Goal: Task Accomplishment & Management: Use online tool/utility

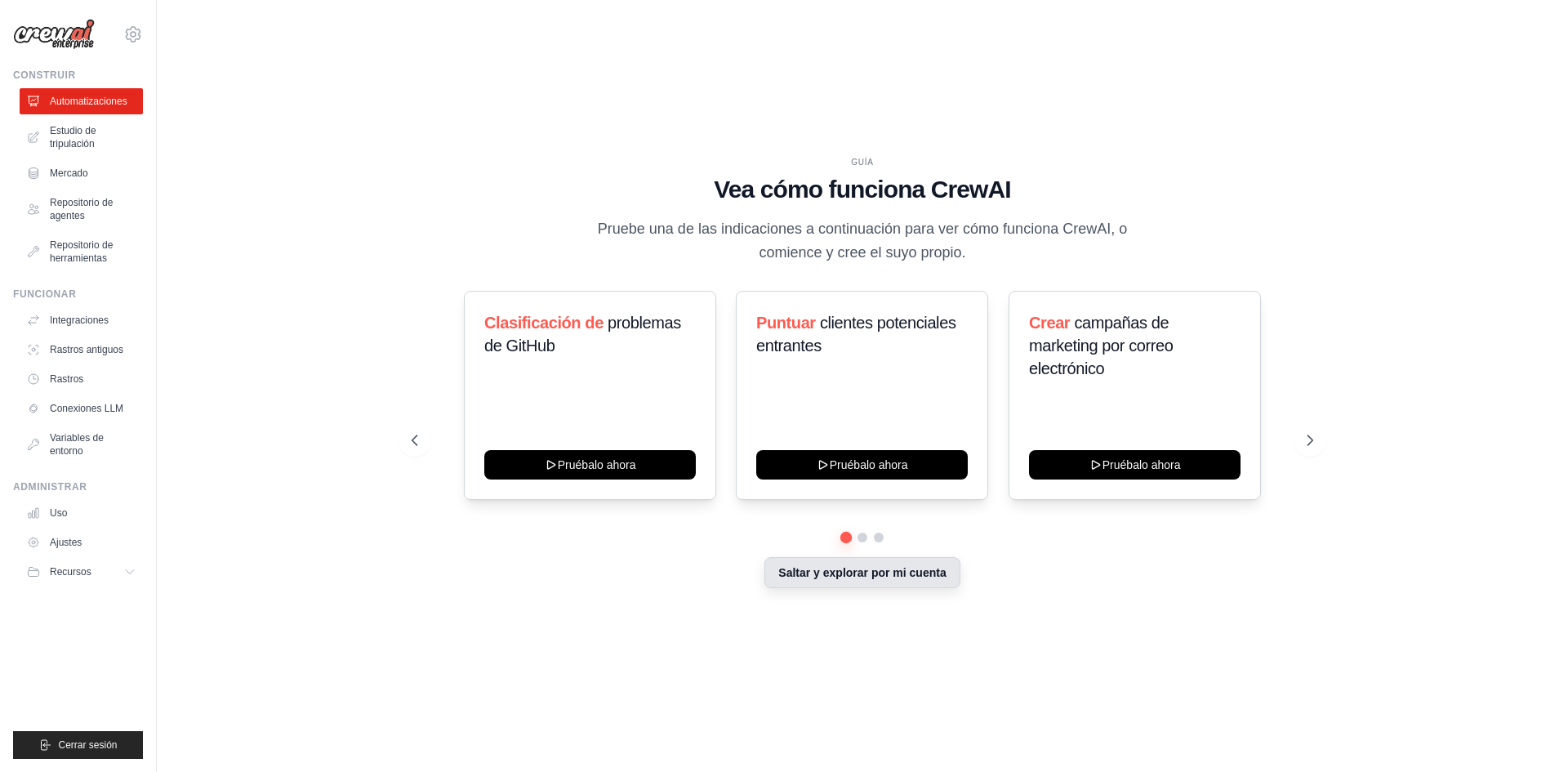
click at [853, 586] on button "Saltar y explorar por mi cuenta" at bounding box center [862, 573] width 195 height 31
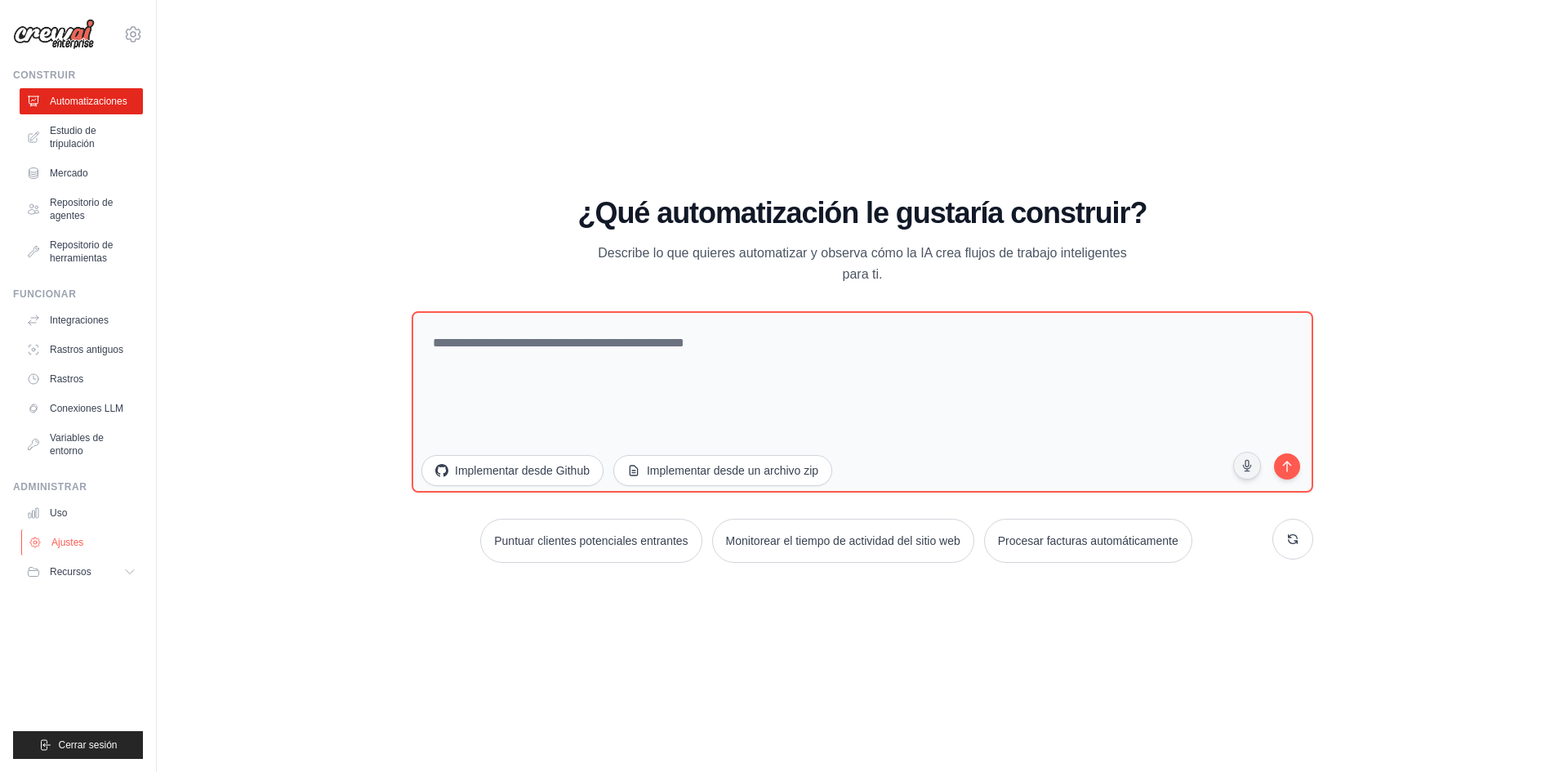
click at [93, 538] on link "Ajustes" at bounding box center [83, 542] width 123 height 26
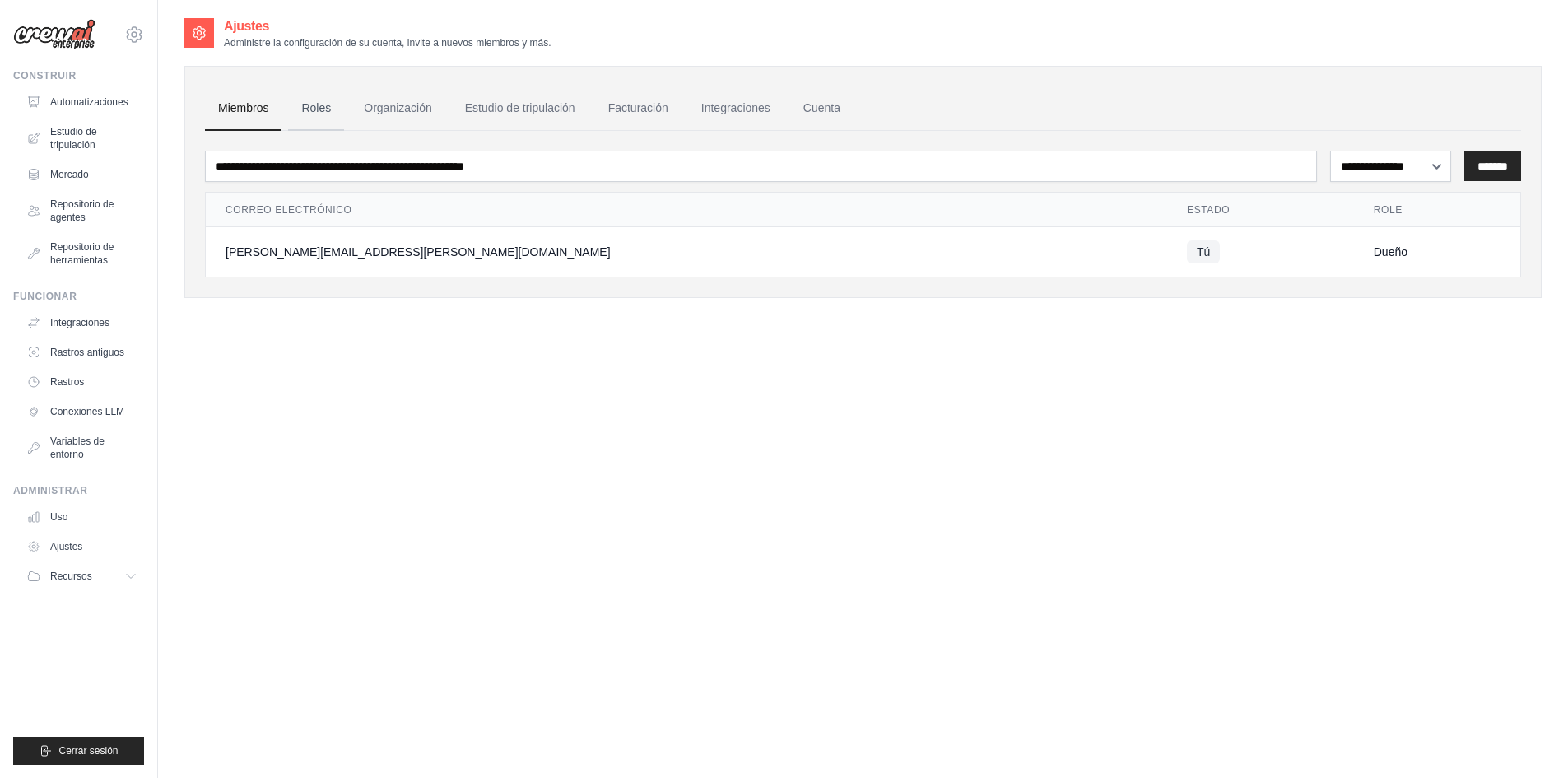
click at [320, 118] on link "Roles" at bounding box center [316, 109] width 56 height 45
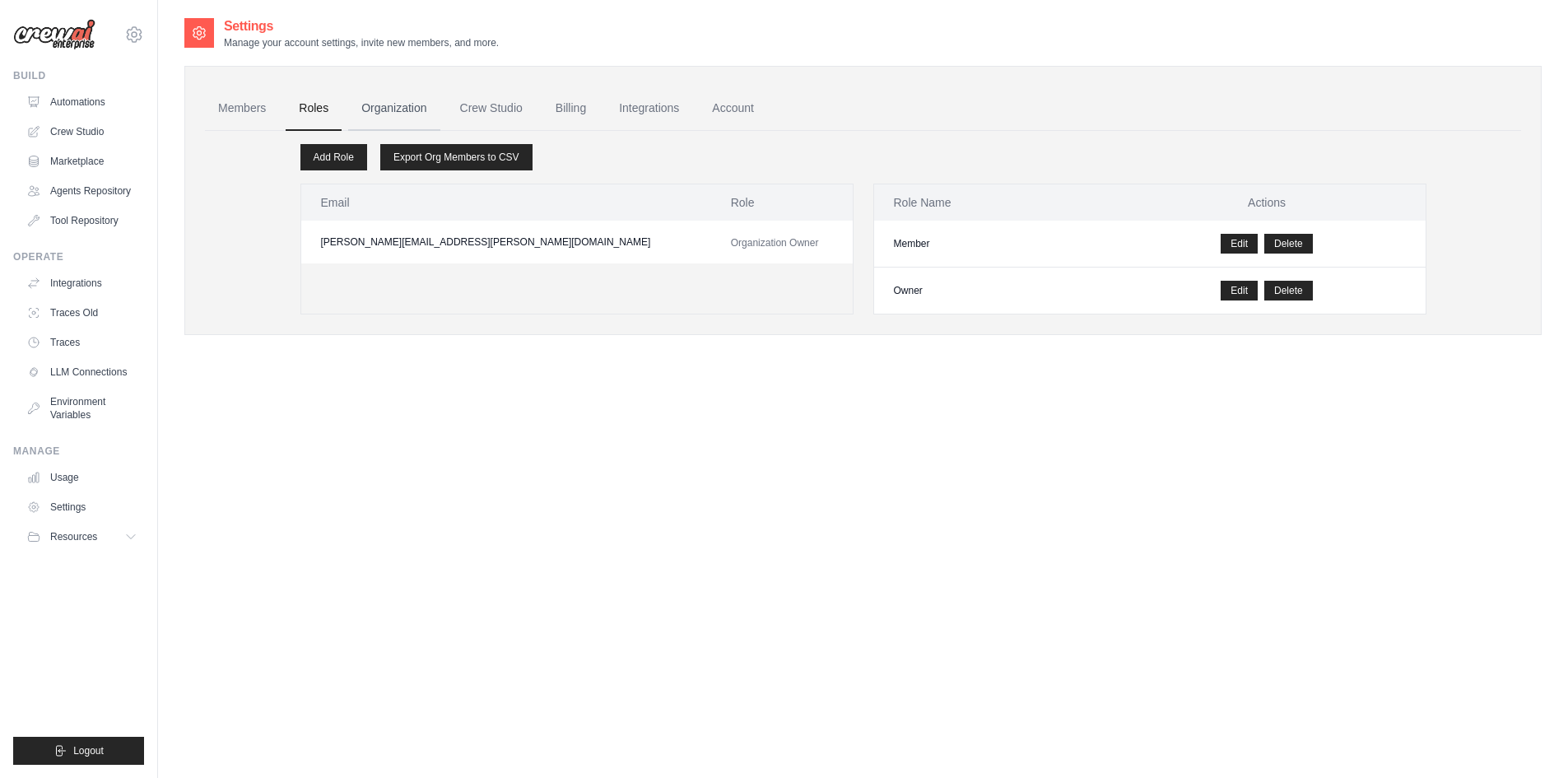
click at [393, 108] on link "Organization" at bounding box center [394, 109] width 91 height 45
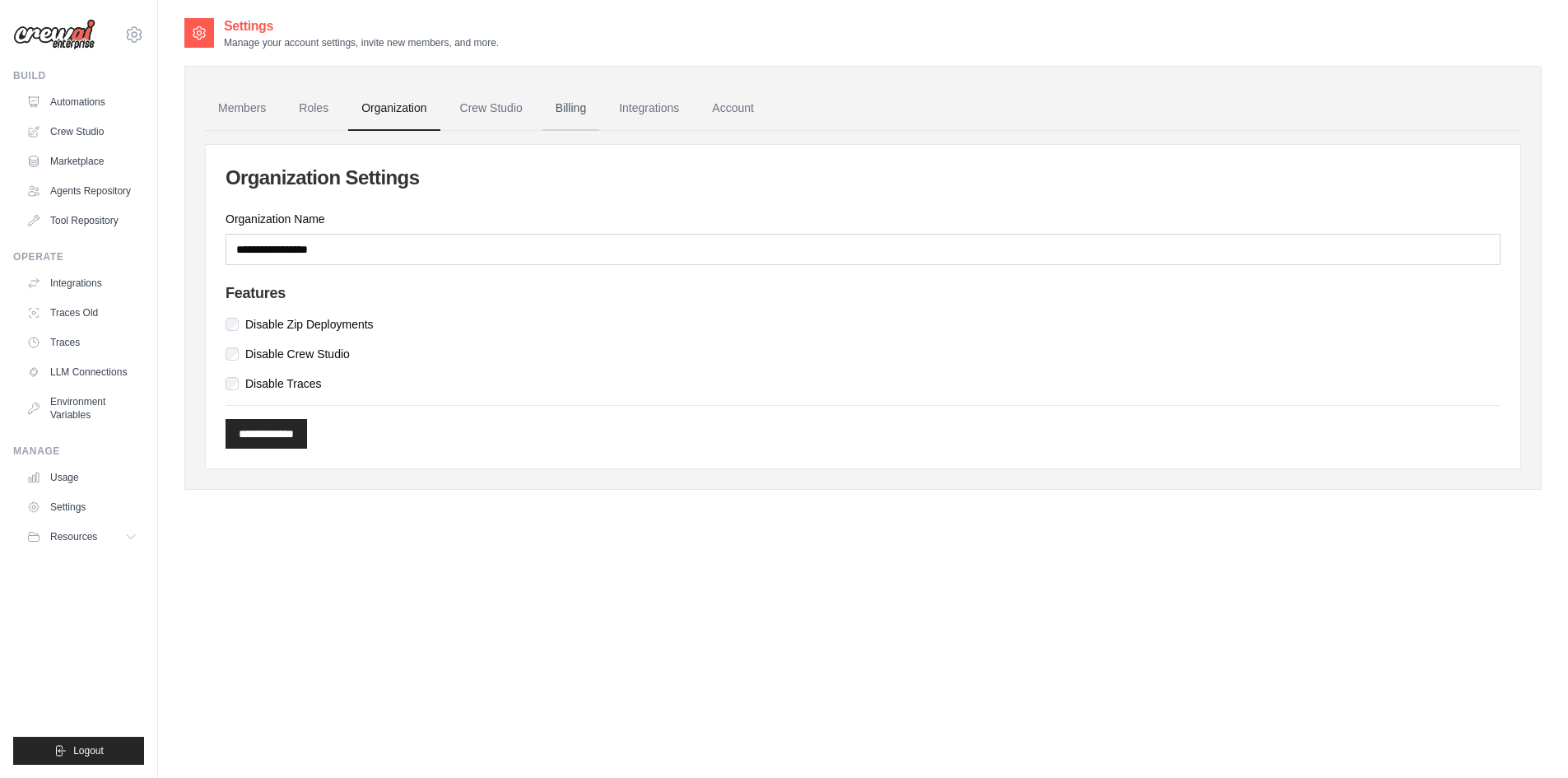
click at [556, 116] on link "Billing" at bounding box center [571, 109] width 57 height 45
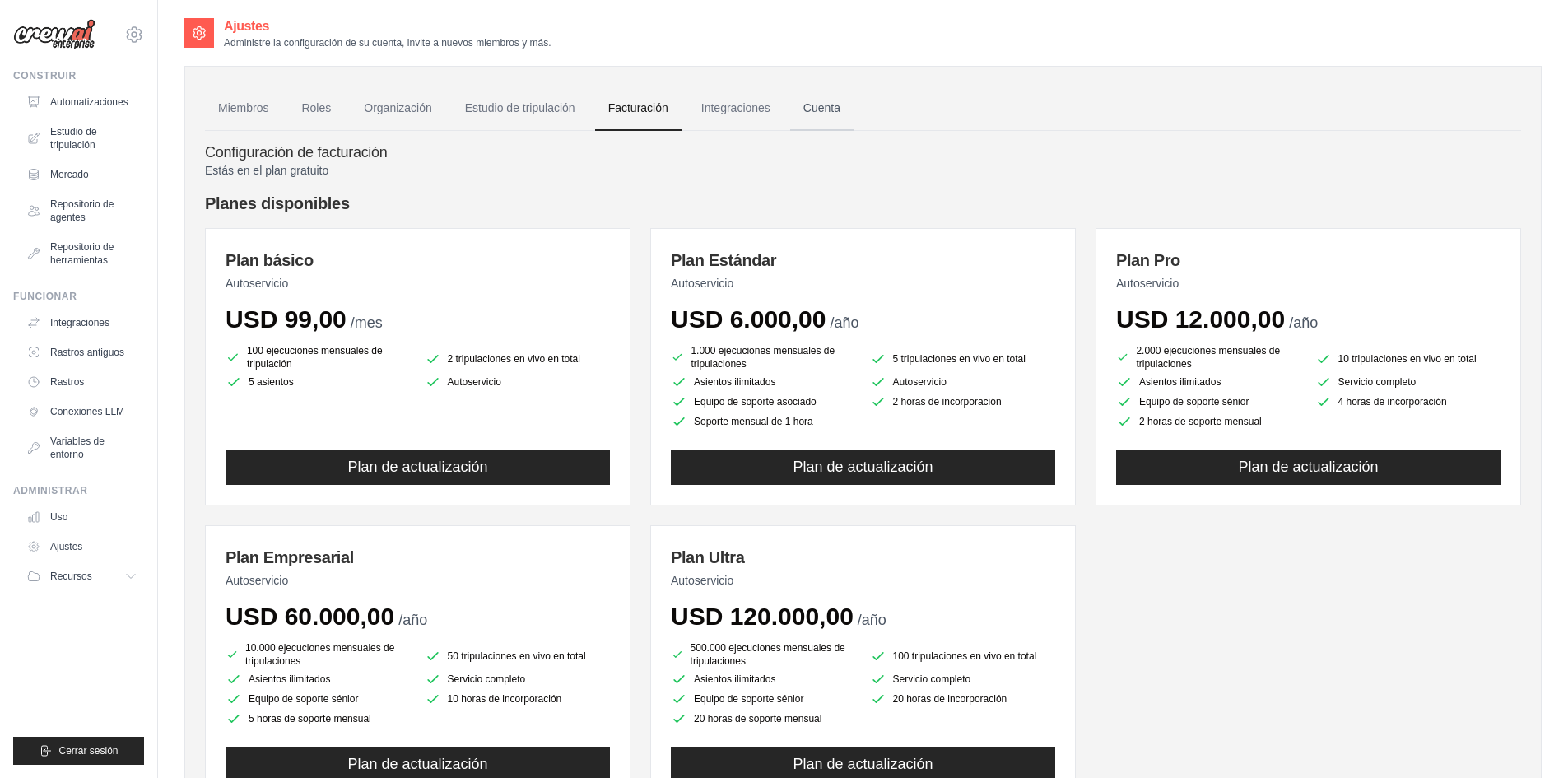
click at [804, 115] on link "Cuenta" at bounding box center [822, 109] width 64 height 45
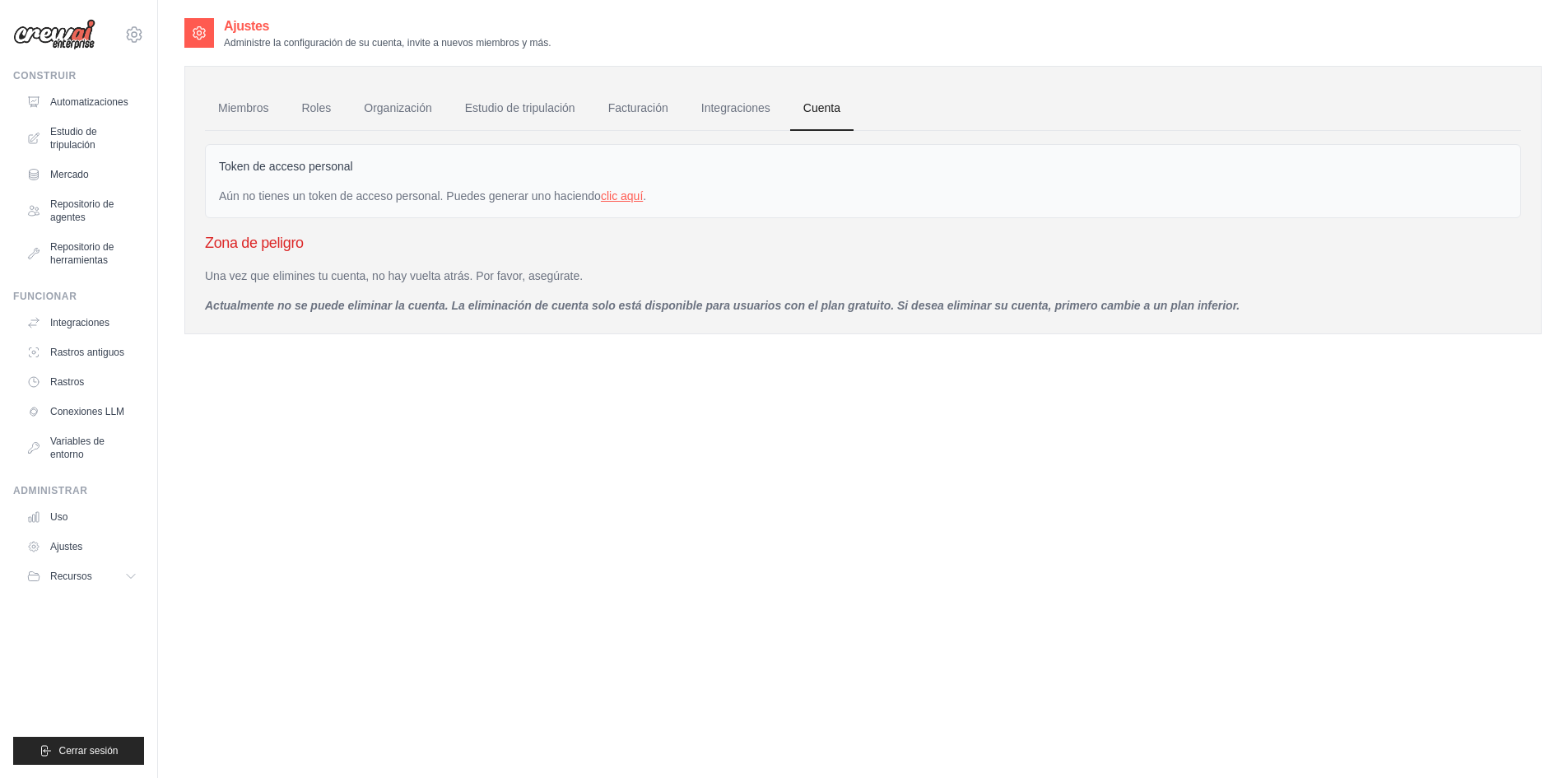
click at [634, 195] on font "clic aquí" at bounding box center [621, 196] width 42 height 13
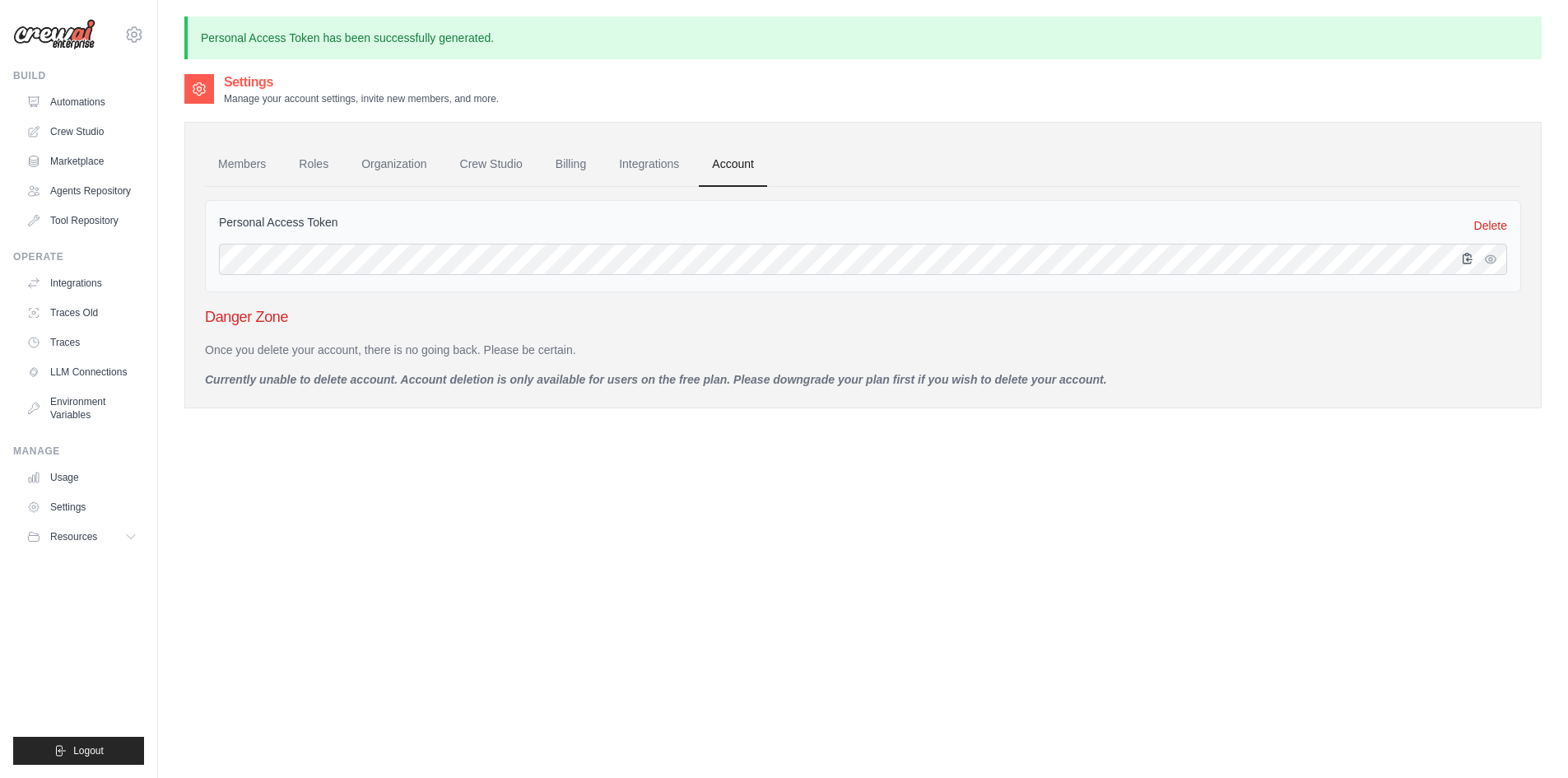
click at [1474, 262] on icon "button" at bounding box center [1467, 258] width 13 height 13
click at [633, 172] on link "Integrations" at bounding box center [649, 165] width 87 height 45
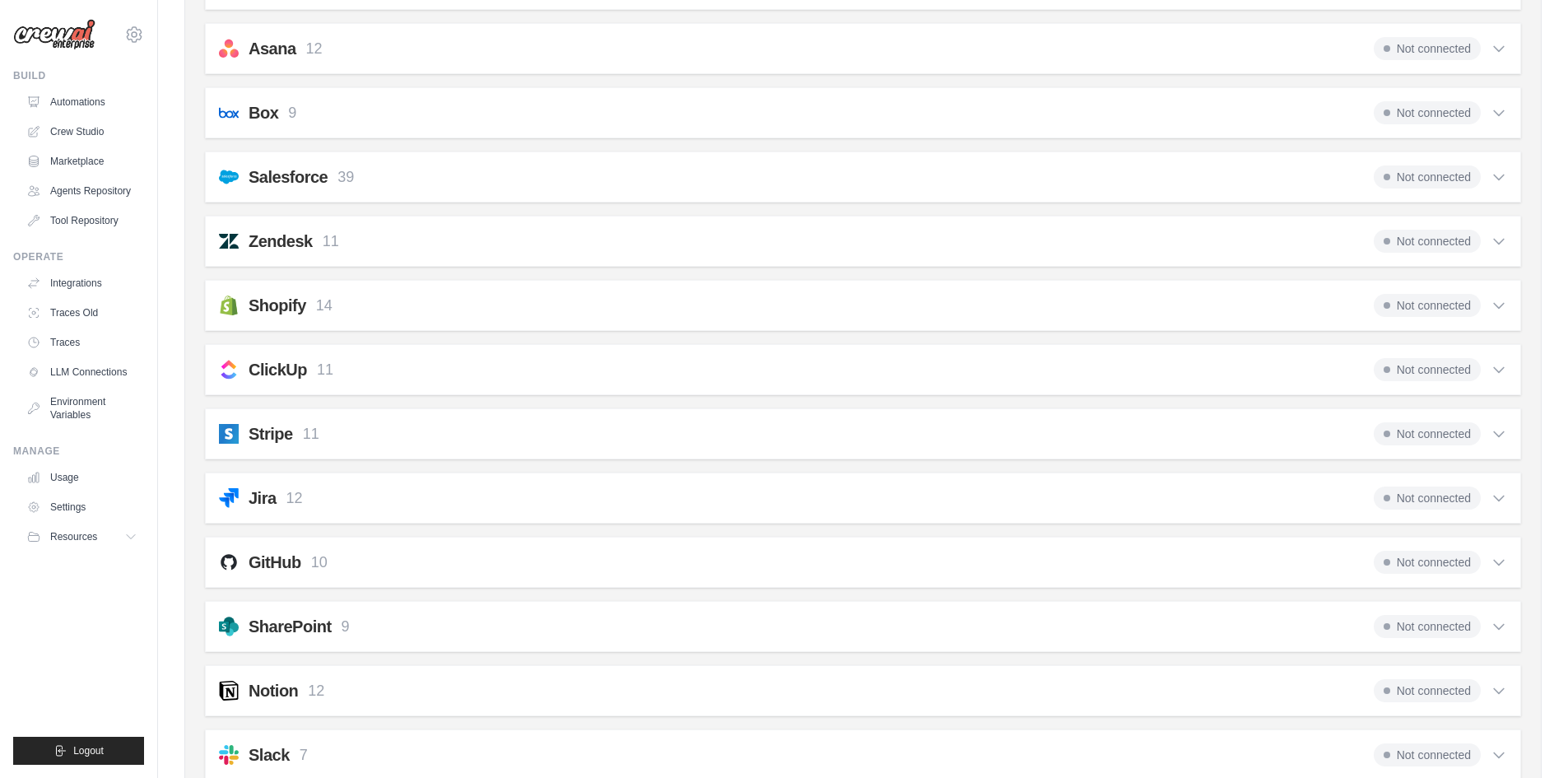
scroll to position [988, 0]
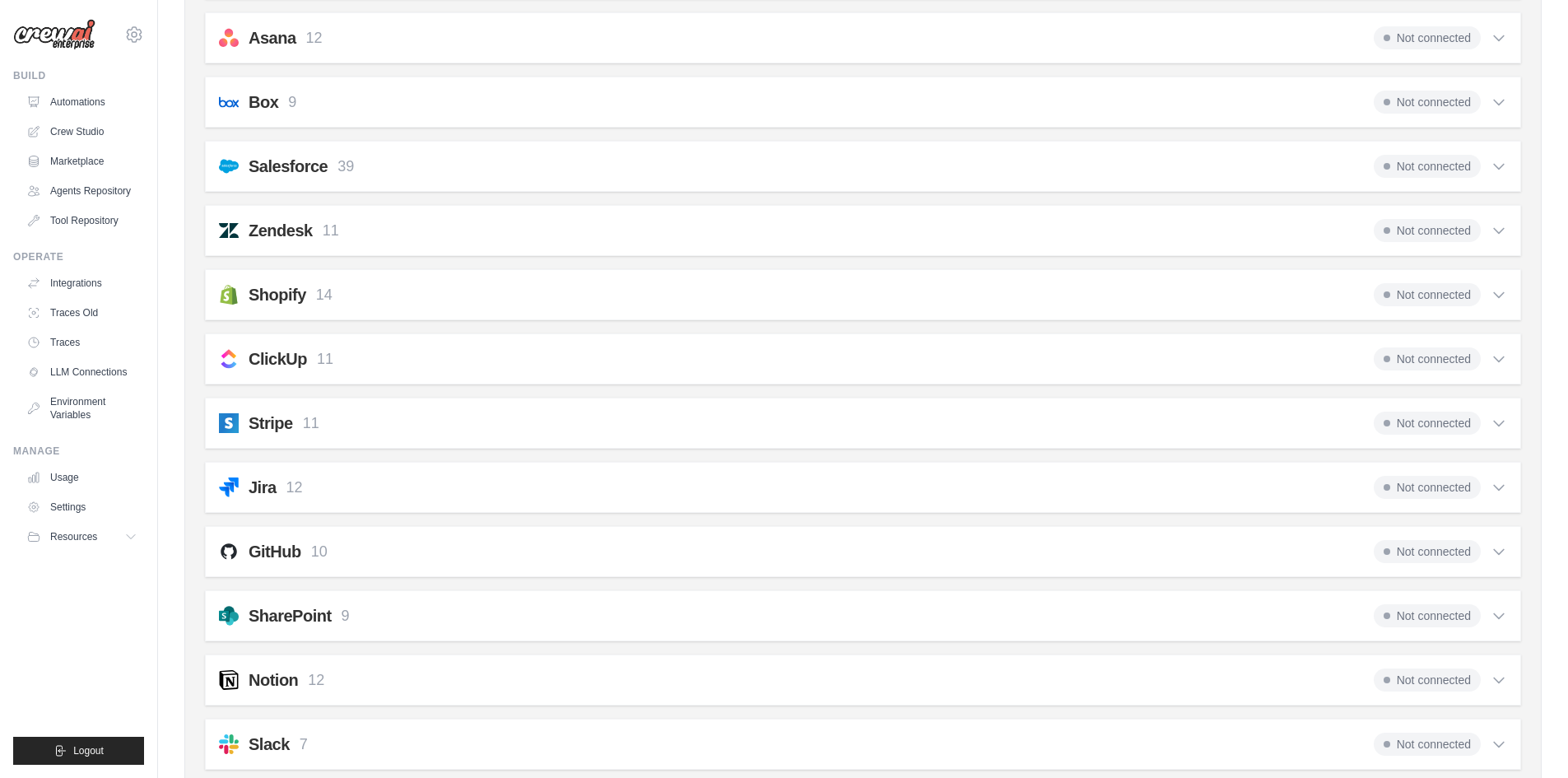
click at [1433, 546] on span "Not connected" at bounding box center [1427, 551] width 107 height 23
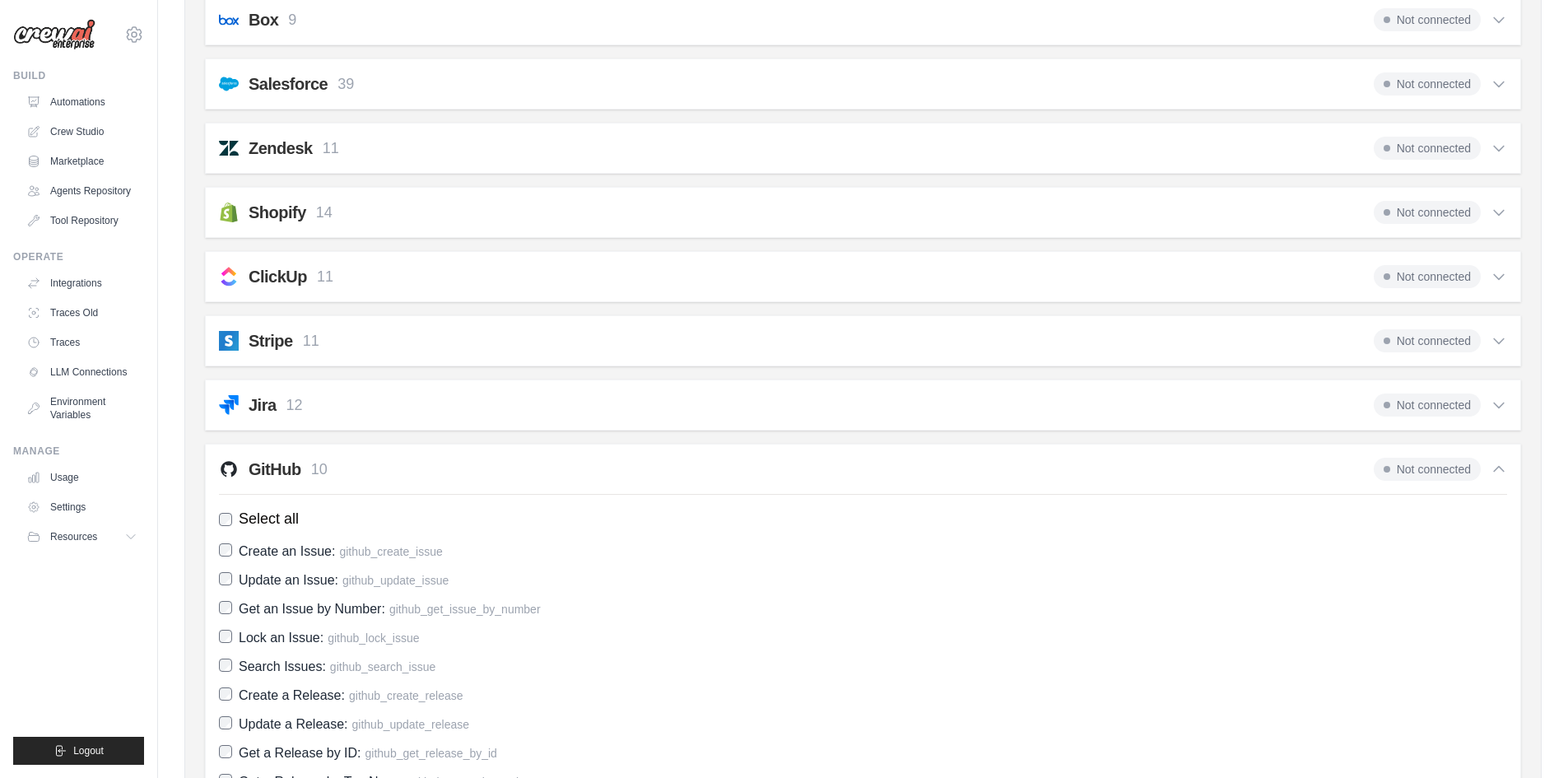
scroll to position [1057, 0]
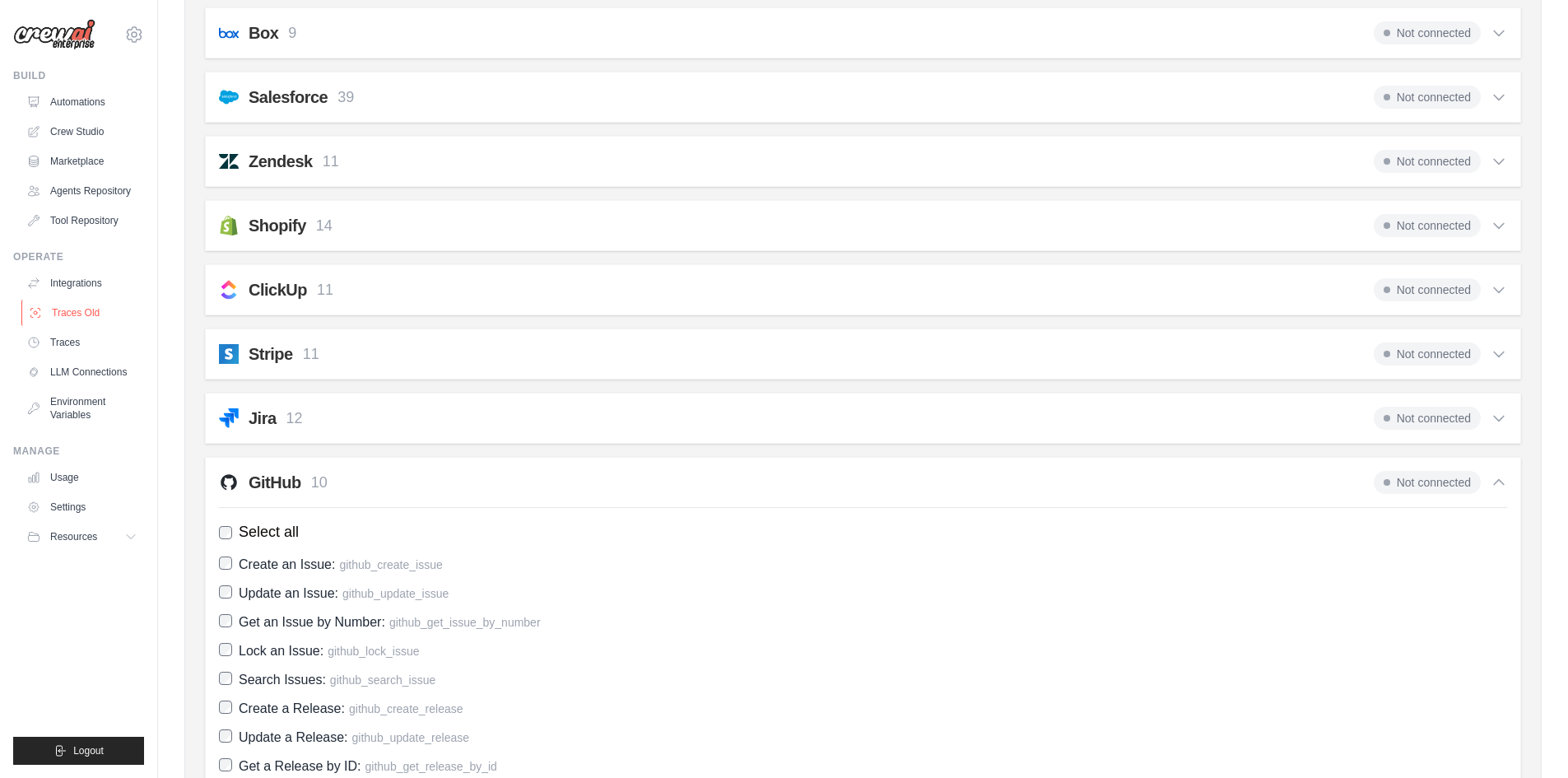
click at [82, 320] on link "Traces Old" at bounding box center [83, 313] width 124 height 27
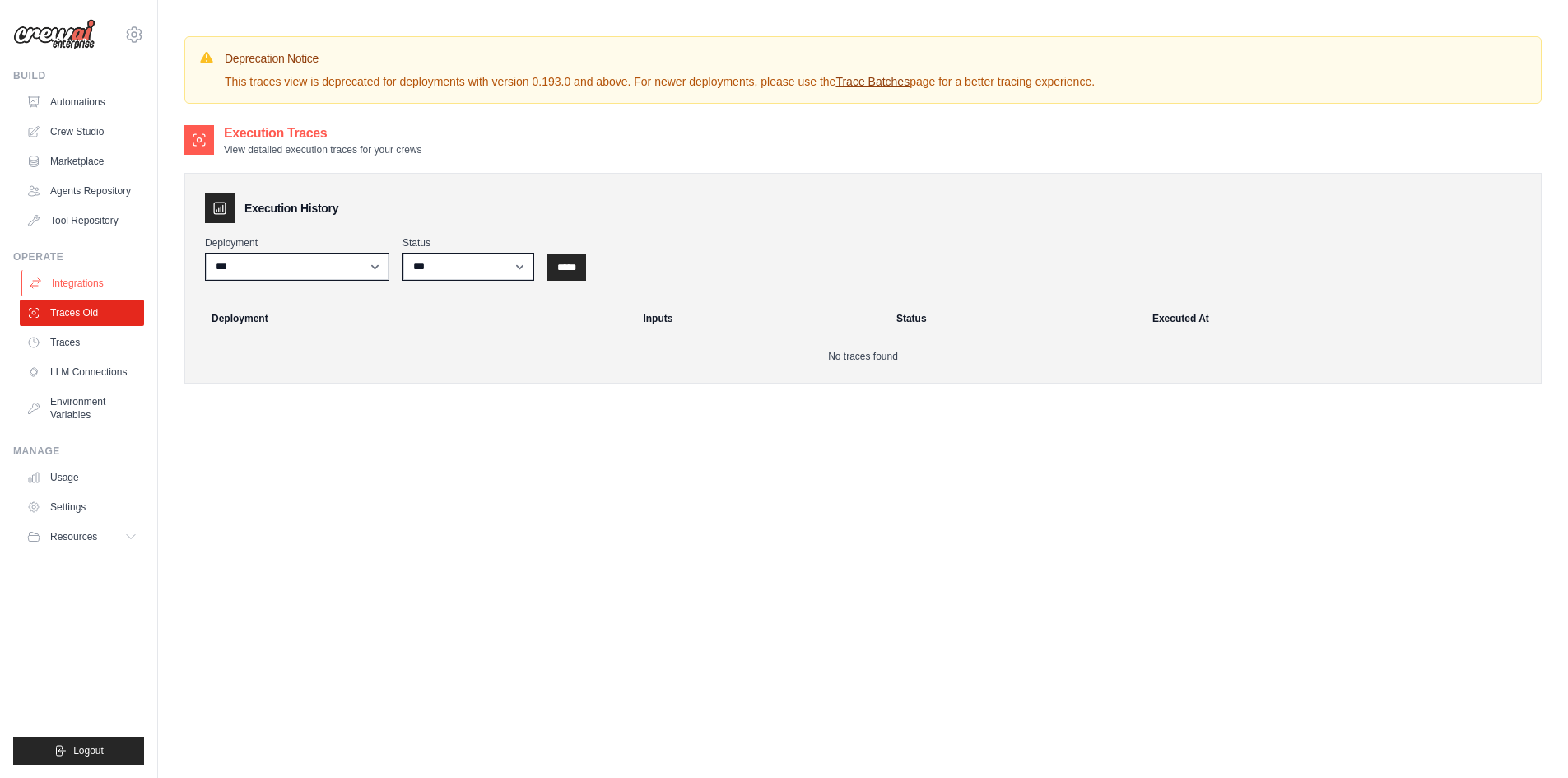
click at [66, 283] on link "Integrations" at bounding box center [83, 283] width 124 height 27
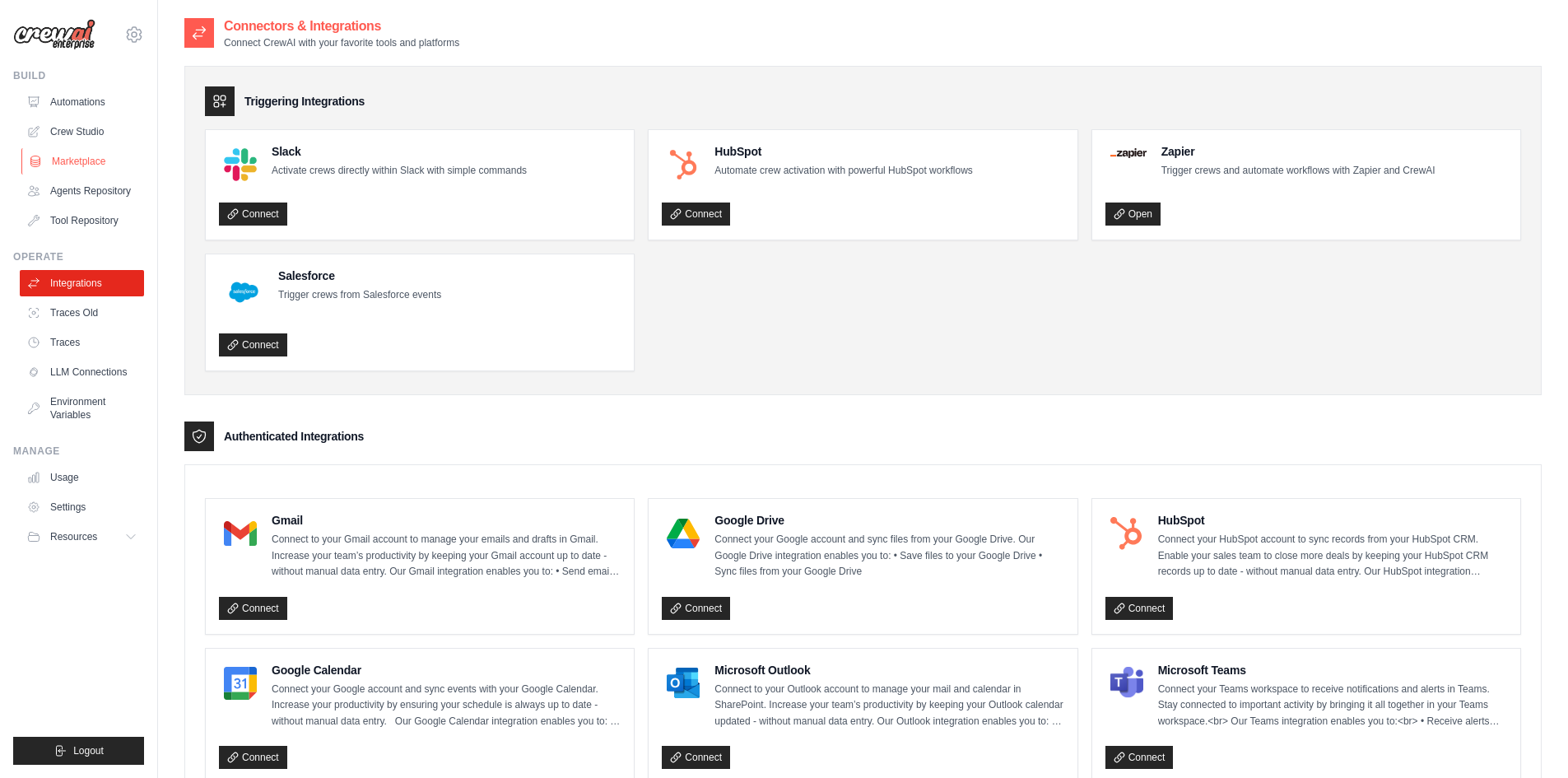
click at [82, 167] on link "Marketplace" at bounding box center [83, 161] width 124 height 27
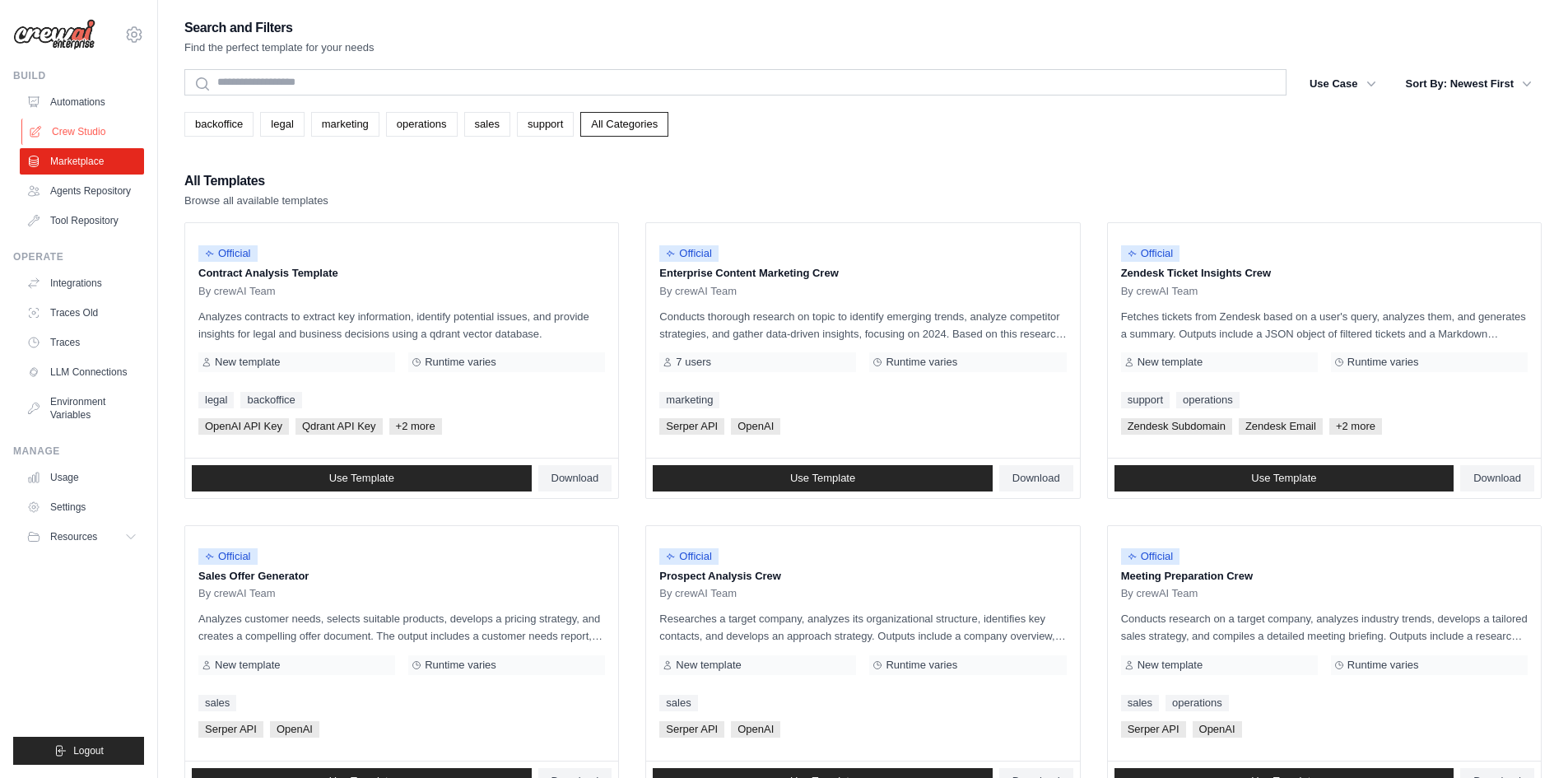
click at [65, 132] on link "Crew Studio" at bounding box center [83, 131] width 124 height 27
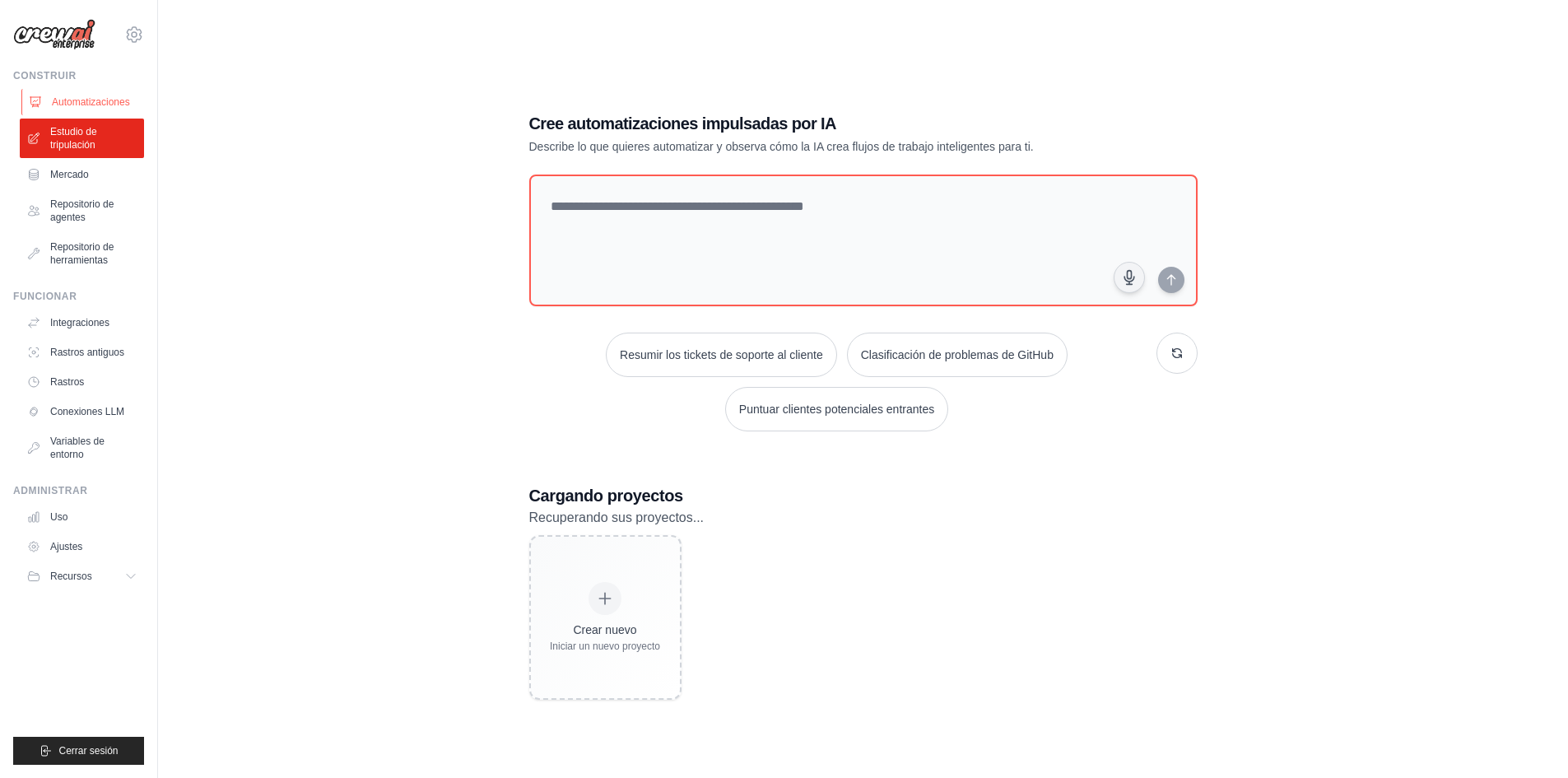
click at [112, 109] on link "Automatizaciones" at bounding box center [83, 102] width 124 height 27
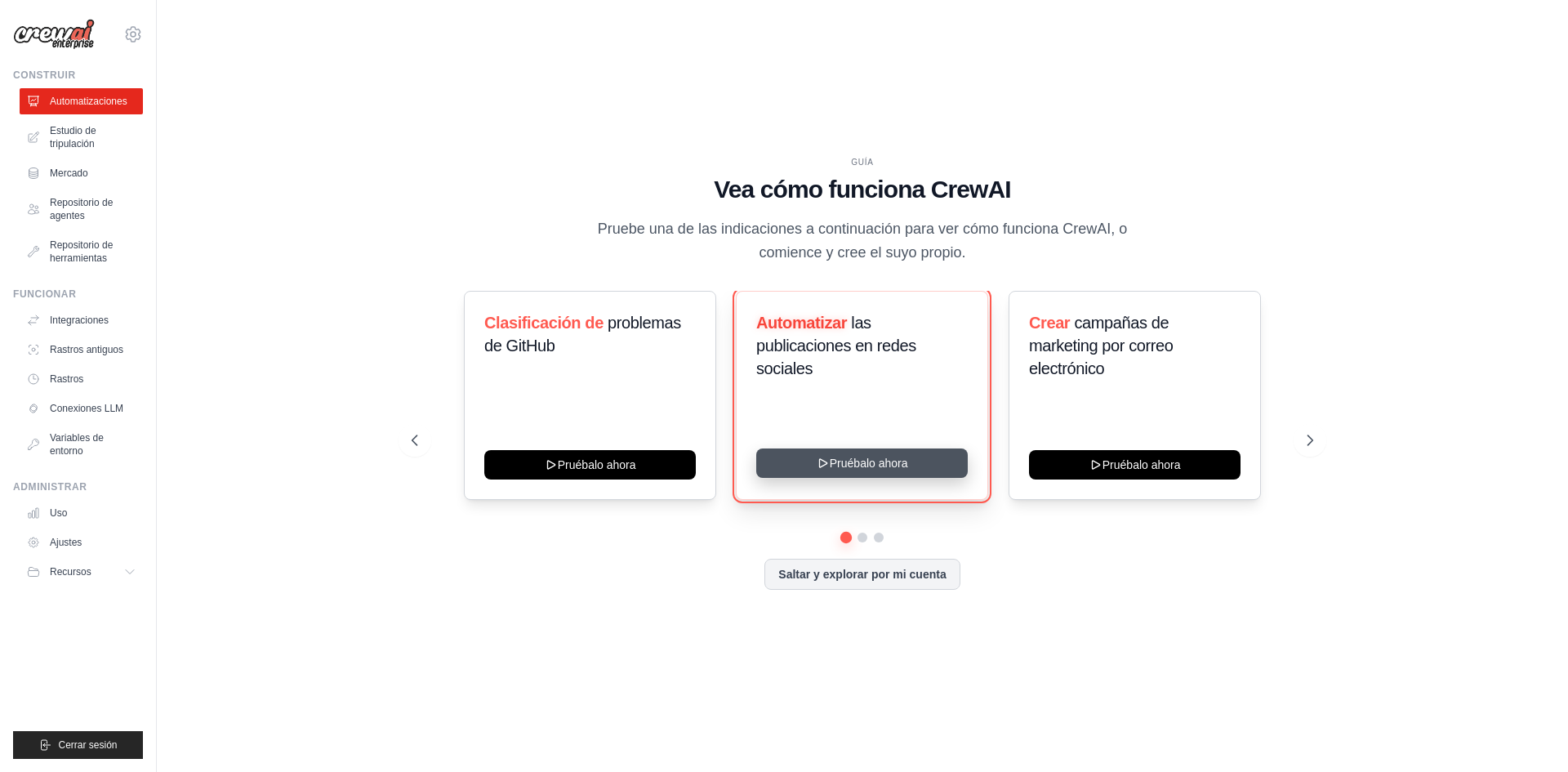
click at [937, 464] on button "Pruébalo ahora" at bounding box center [862, 464] width 211 height 30
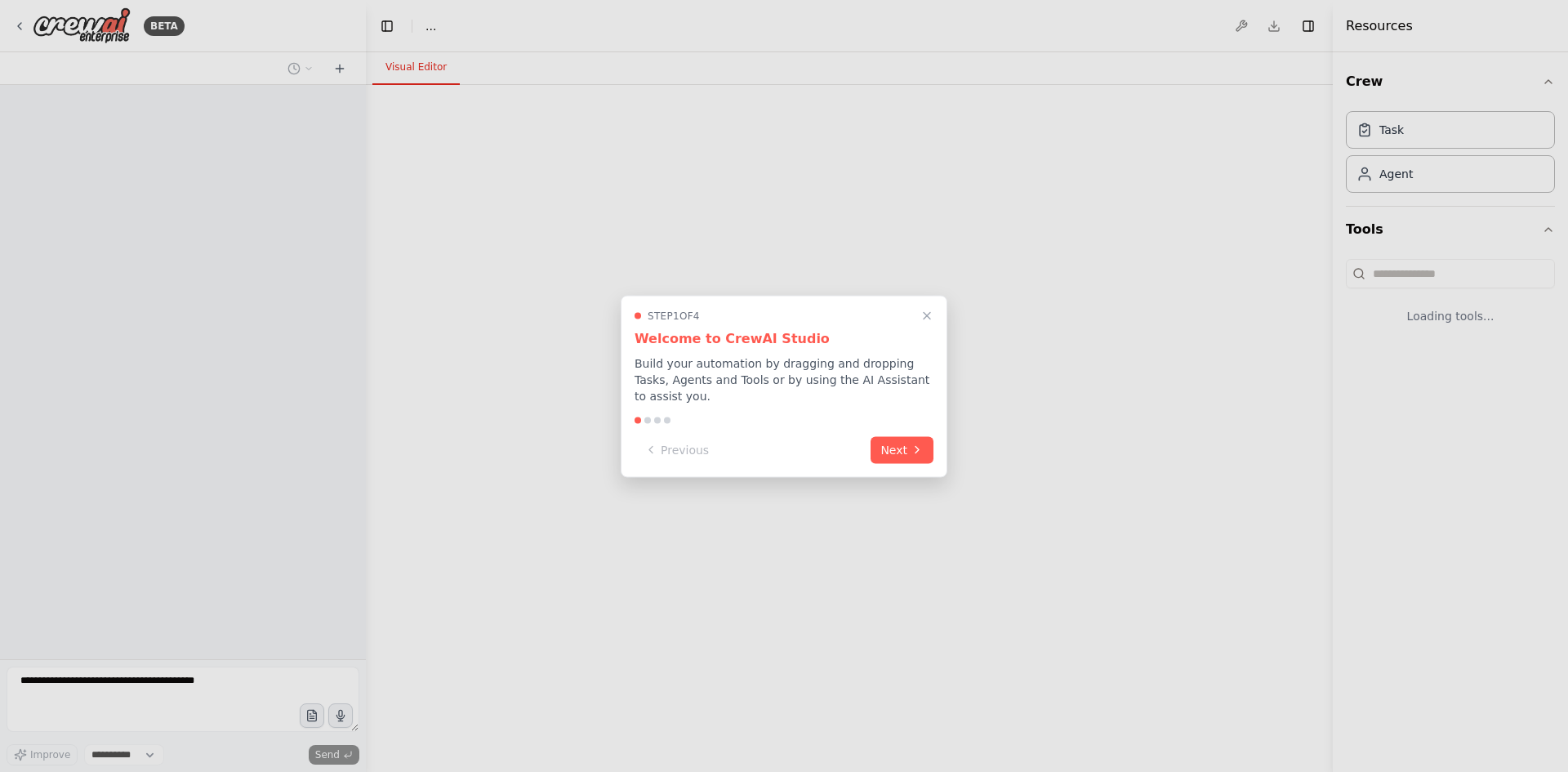
select select "****"
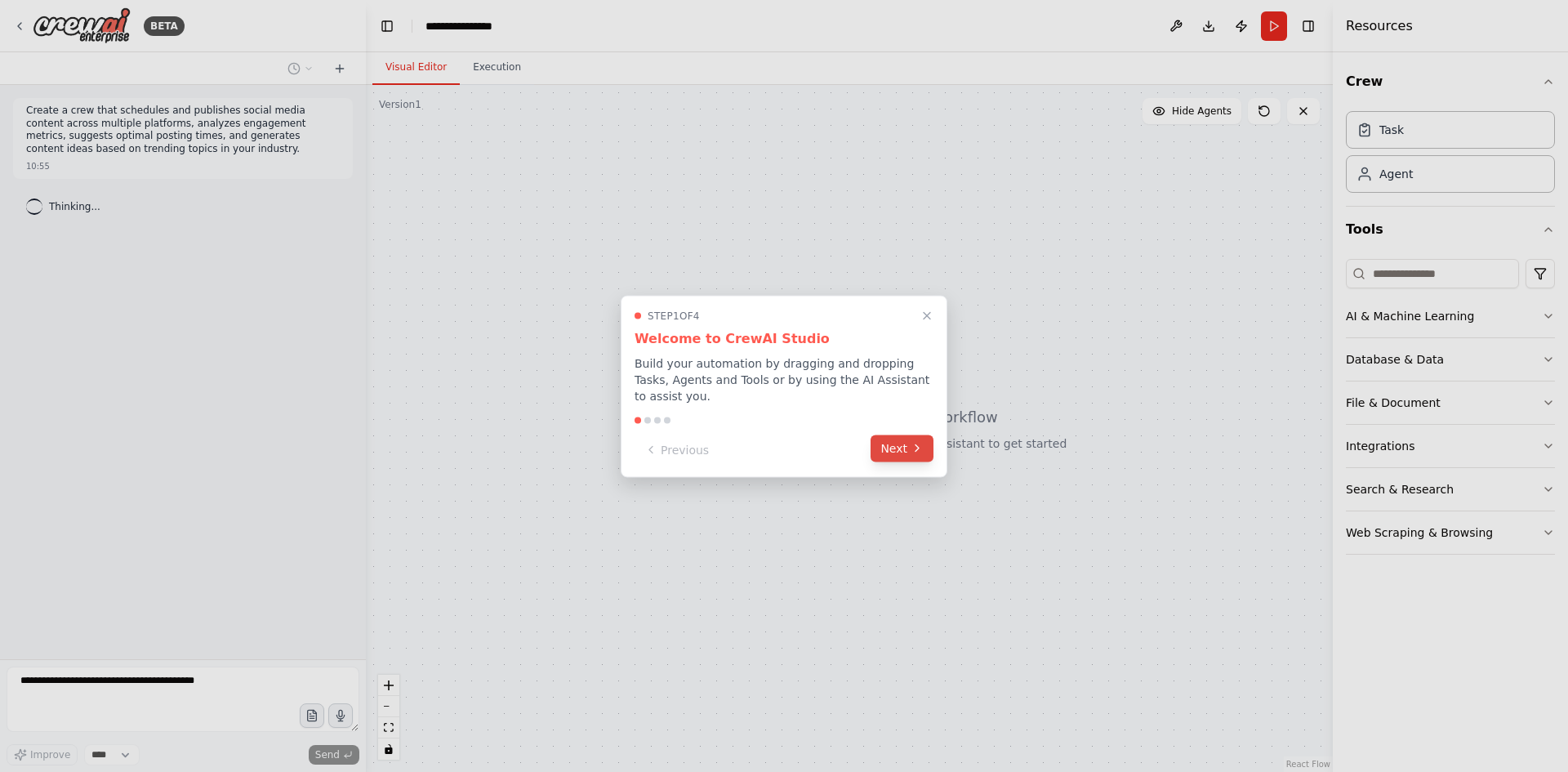
click at [907, 446] on button "Next" at bounding box center [902, 448] width 63 height 27
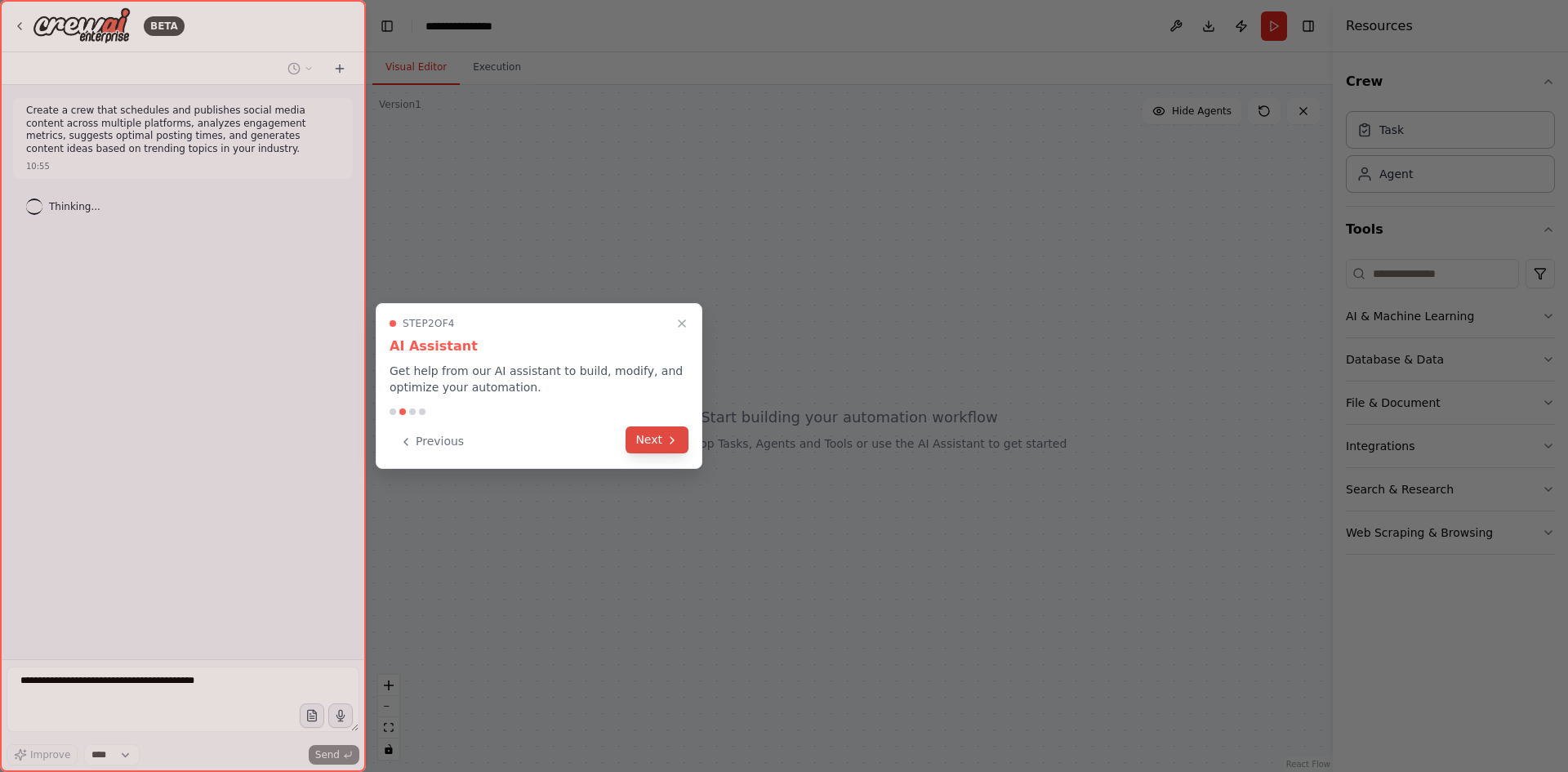
click at [665, 437] on button "Next" at bounding box center [658, 441] width 63 height 27
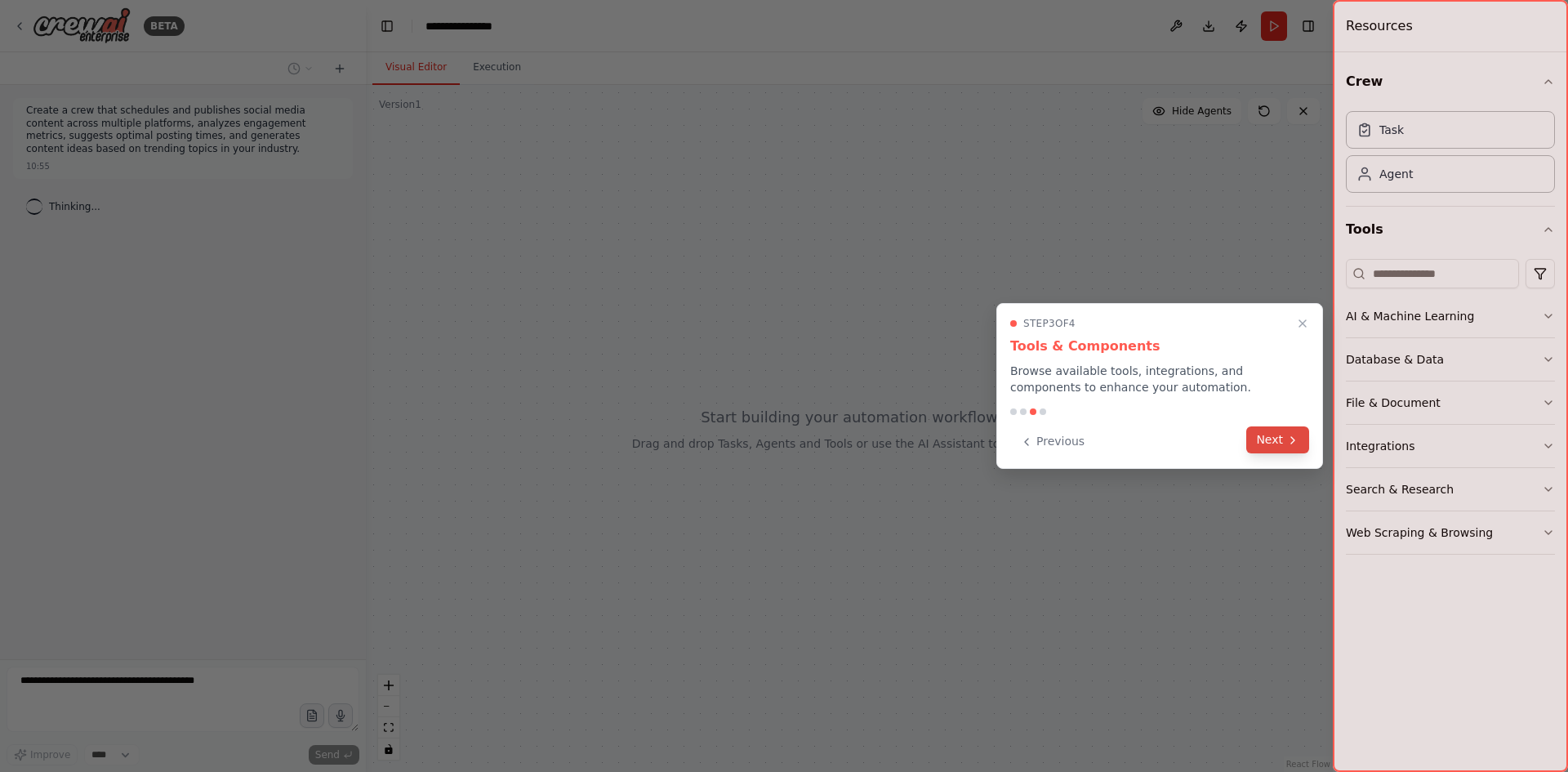
click at [1267, 445] on button "Next" at bounding box center [1278, 441] width 63 height 27
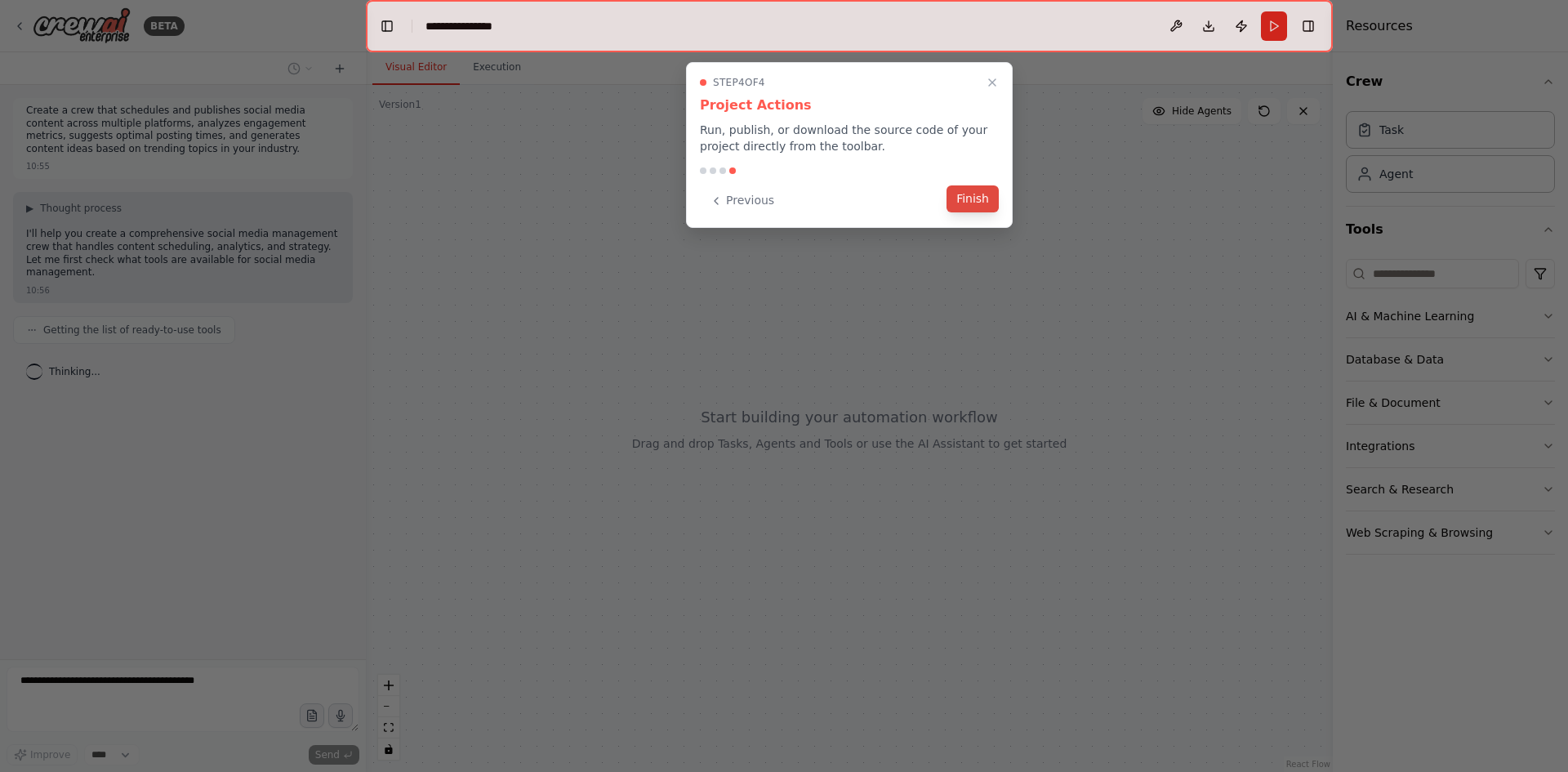
click at [979, 197] on button "Finish" at bounding box center [973, 199] width 52 height 27
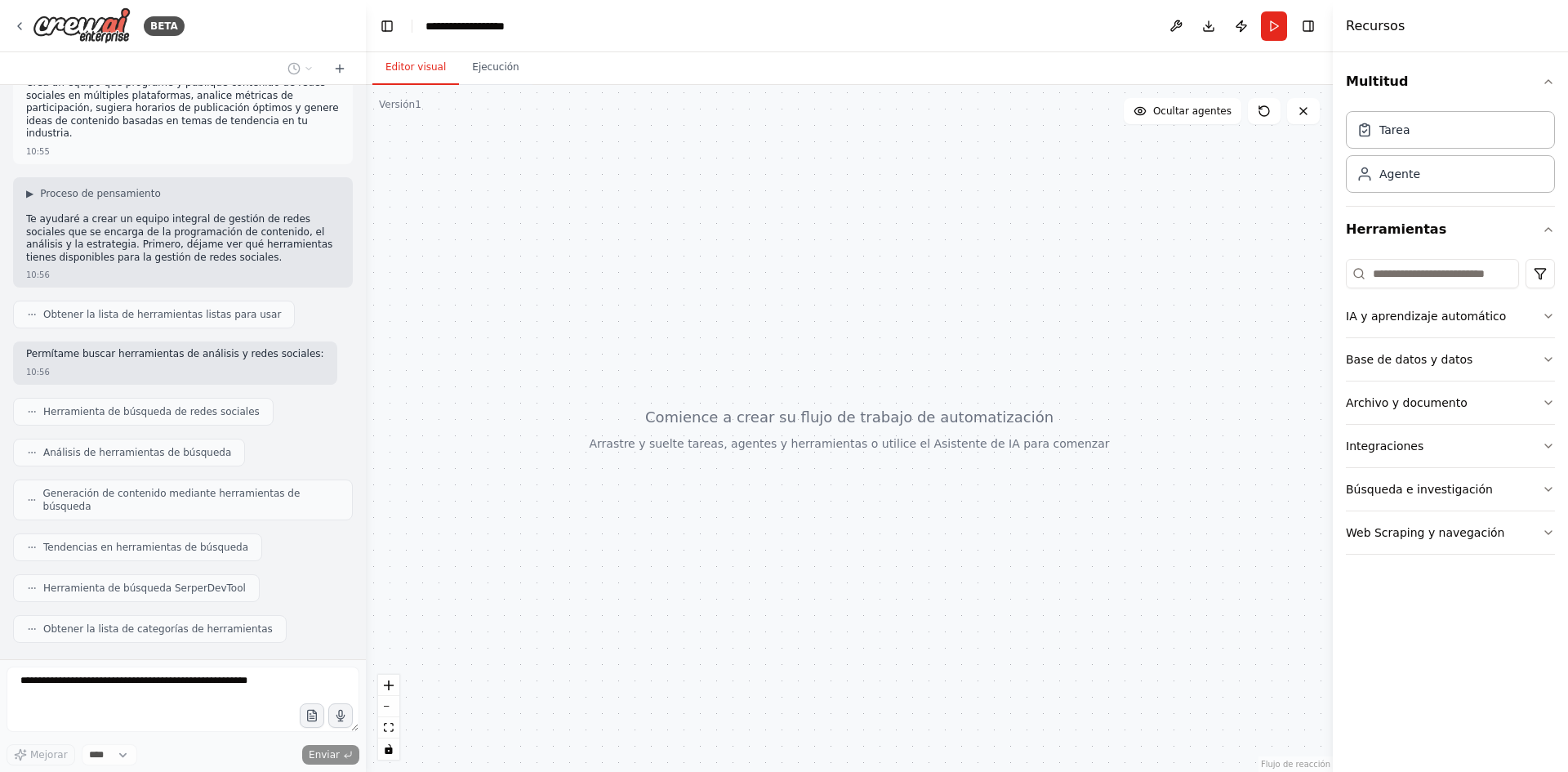
scroll to position [81, 0]
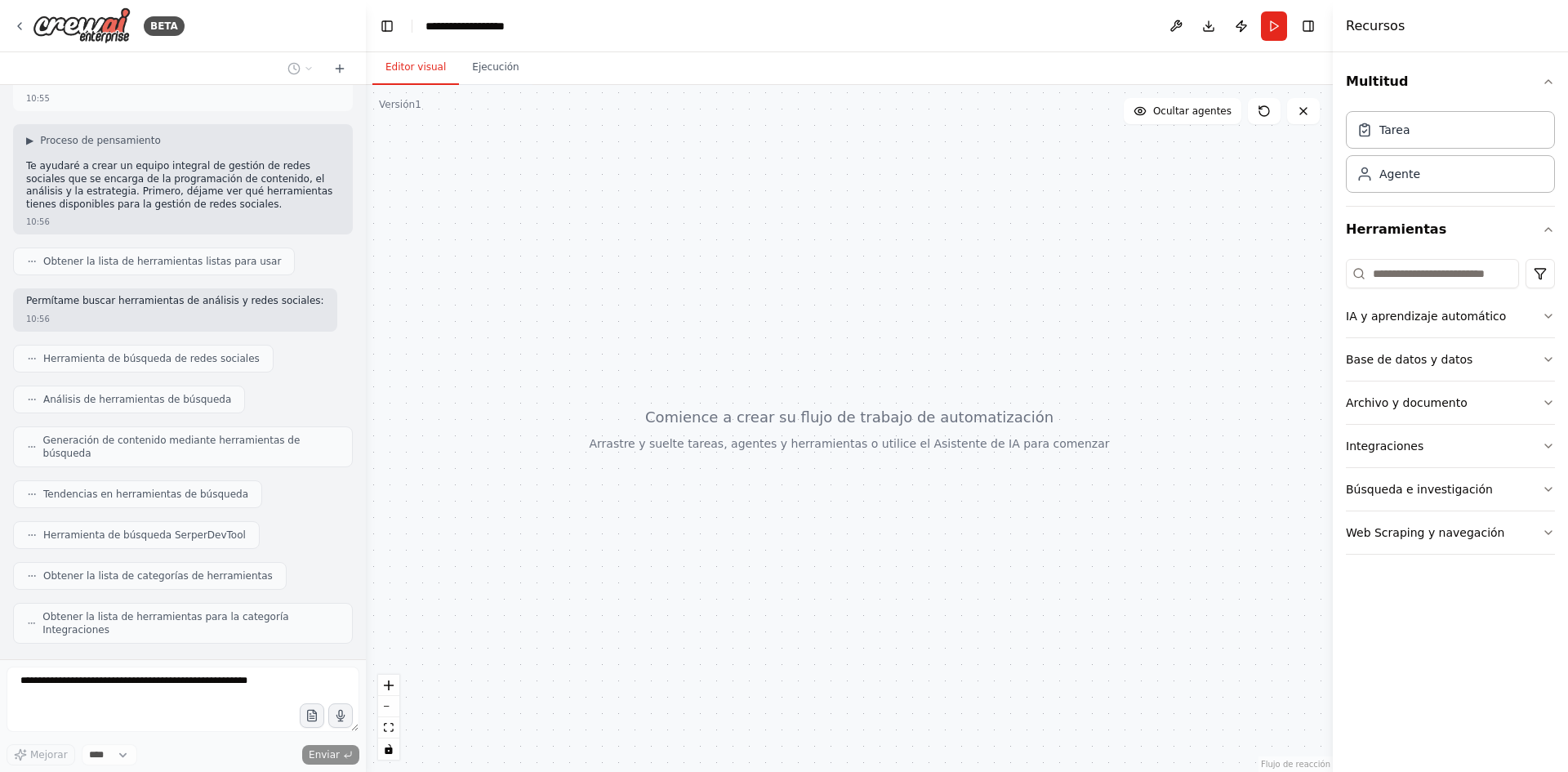
click at [1183, 497] on div at bounding box center [849, 429] width 967 height 688
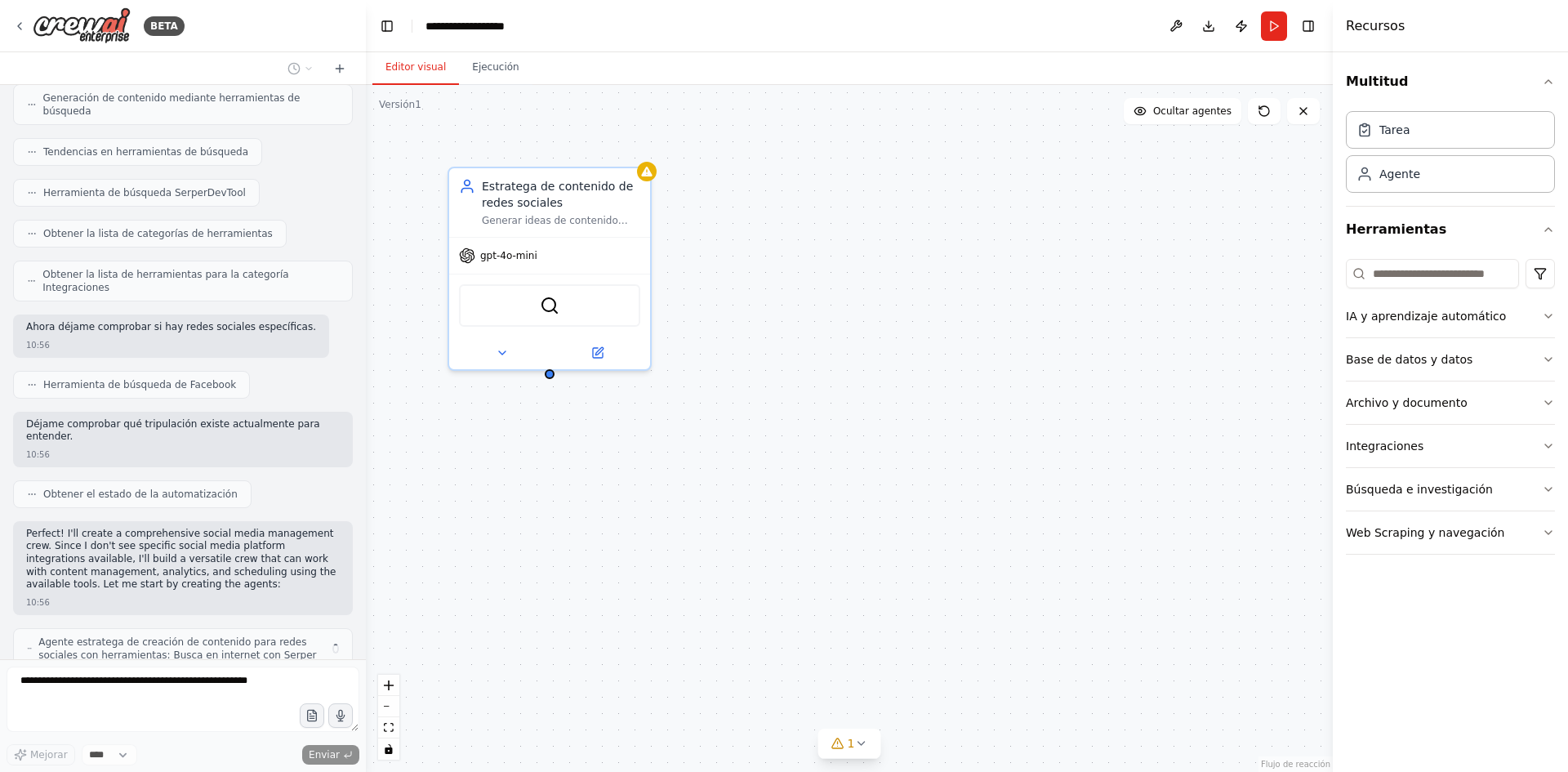
scroll to position [436, 0]
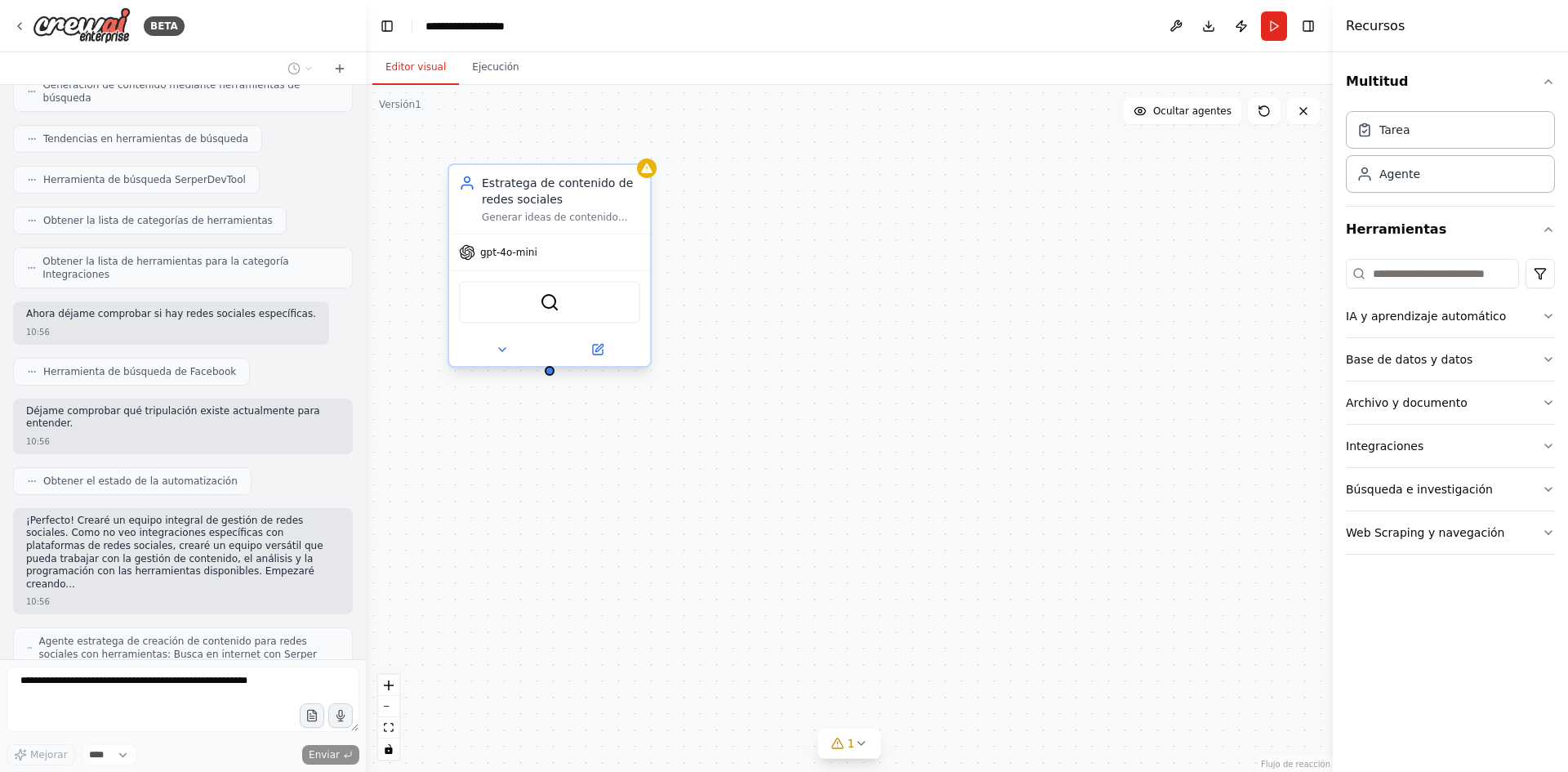
click at [589, 261] on div "gpt-4o-mini" at bounding box center [549, 252] width 201 height 36
click at [734, 349] on div "Estratega de contenido de redes sociales Generar ideas de contenido atractivas …" at bounding box center [849, 429] width 967 height 688
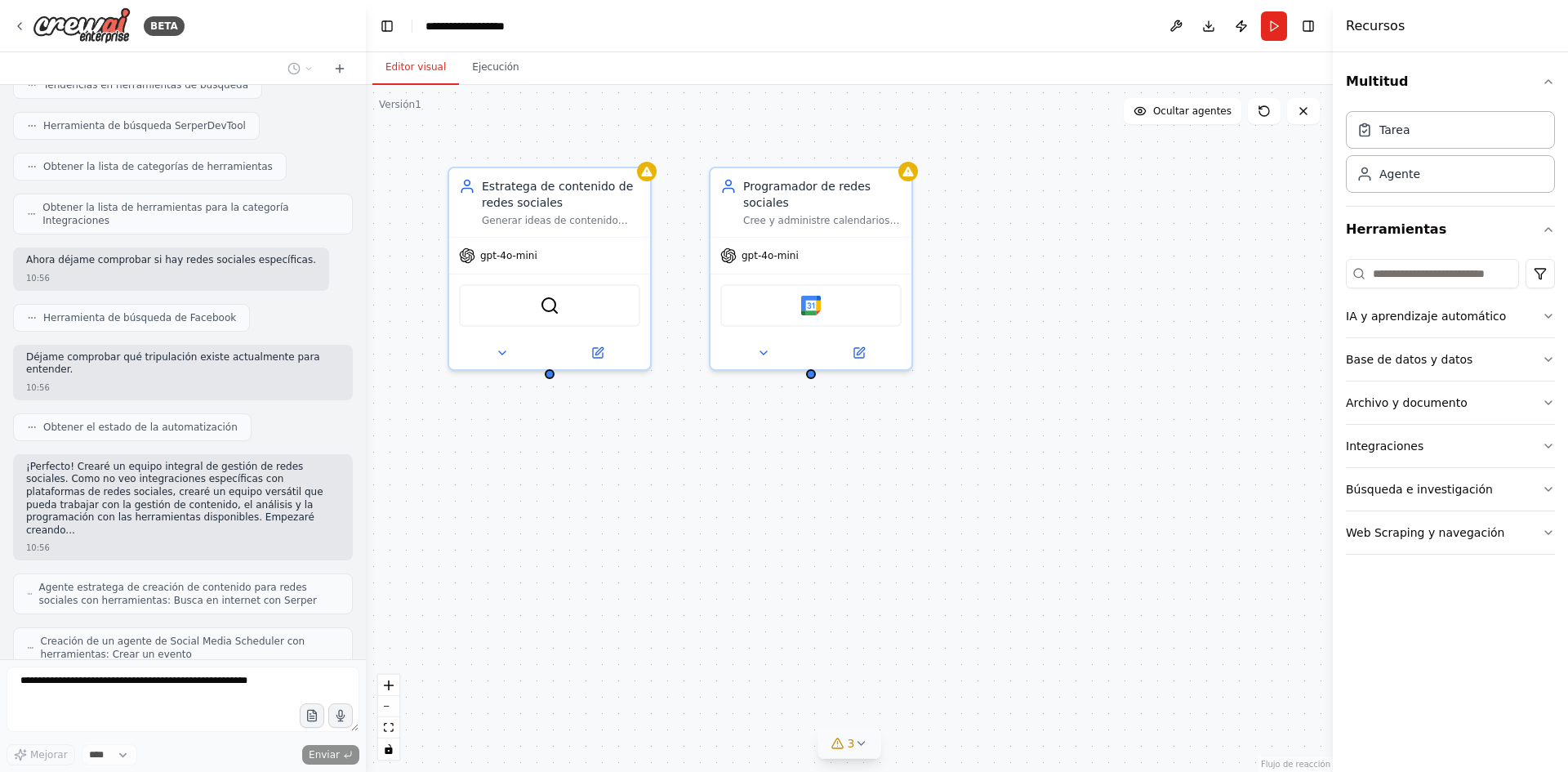
click at [858, 756] on button "3" at bounding box center [850, 743] width 63 height 30
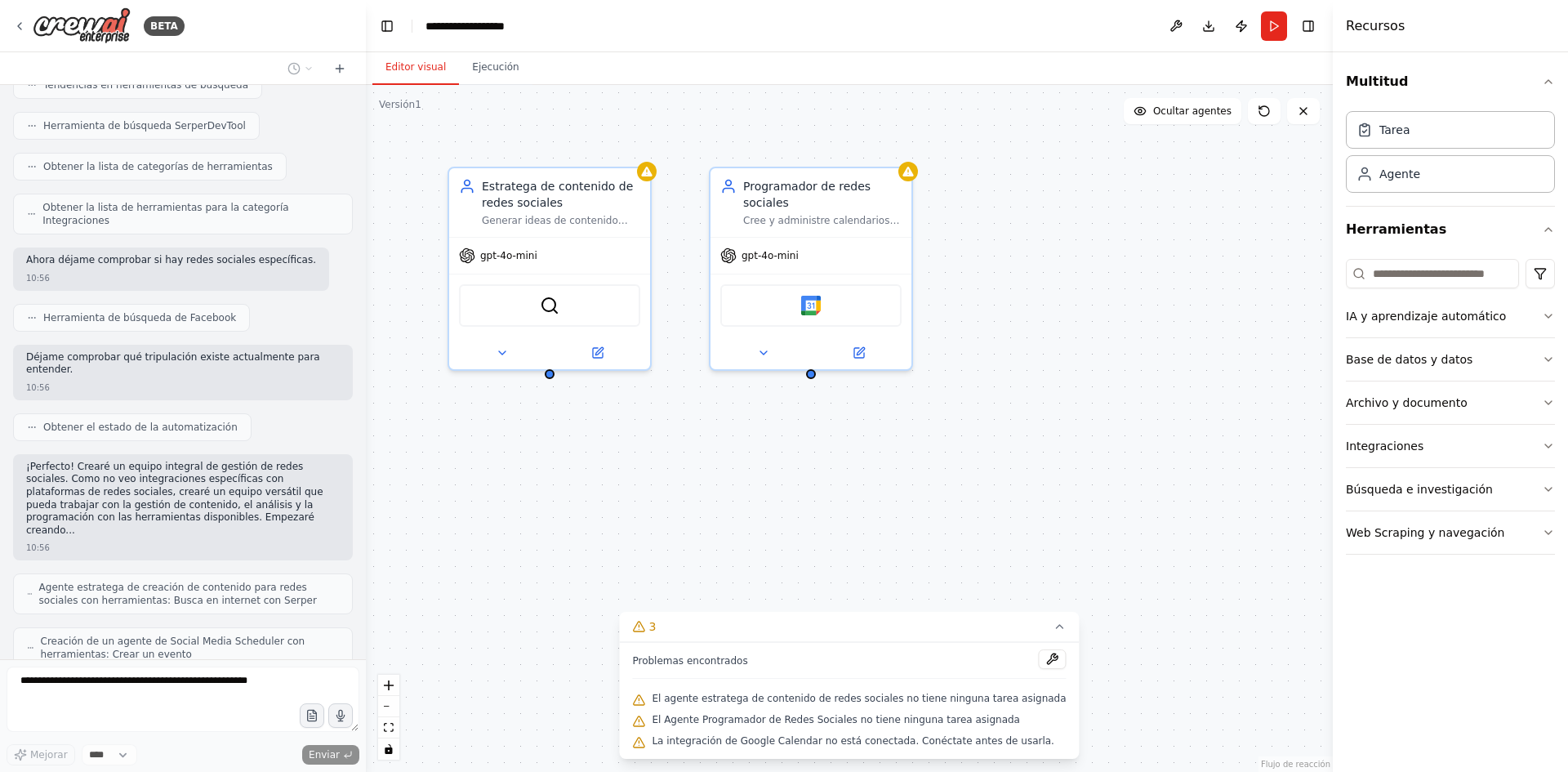
click at [732, 500] on div "Estratega de contenido de redes sociales Generar ideas de contenido atractivas …" at bounding box center [849, 429] width 967 height 688
click at [818, 314] on div "Calendario de Google" at bounding box center [811, 302] width 181 height 43
click at [864, 398] on div "Estratega de contenido de redes sociales Generar ideas de contenido atractivas …" at bounding box center [849, 429] width 967 height 688
